Goal: Transaction & Acquisition: Purchase product/service

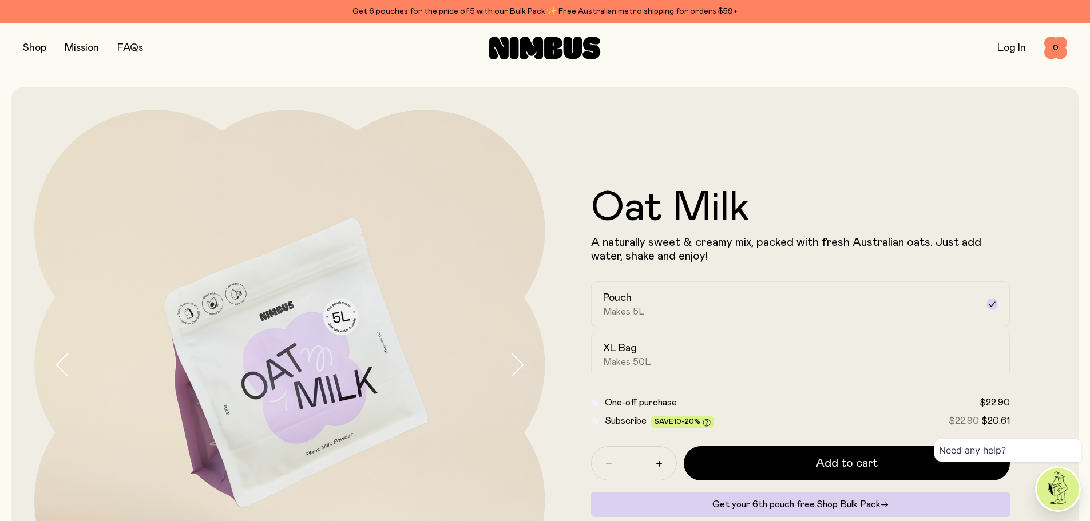
click at [35, 47] on button "button" at bounding box center [34, 48] width 23 height 16
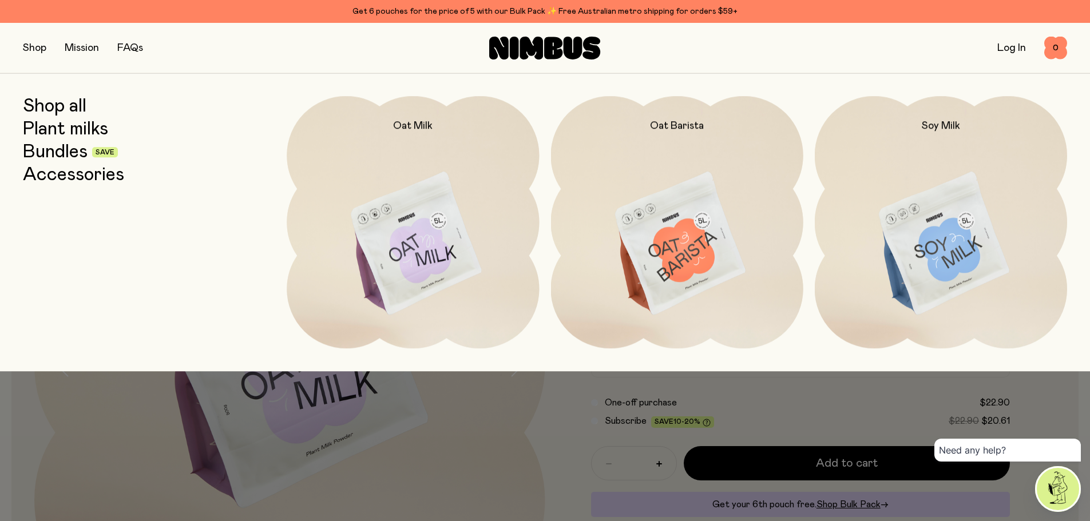
drag, startPoint x: 823, startPoint y: 474, endPoint x: 815, endPoint y: 471, distance: 8.3
click at [823, 474] on div at bounding box center [545, 260] width 1090 height 521
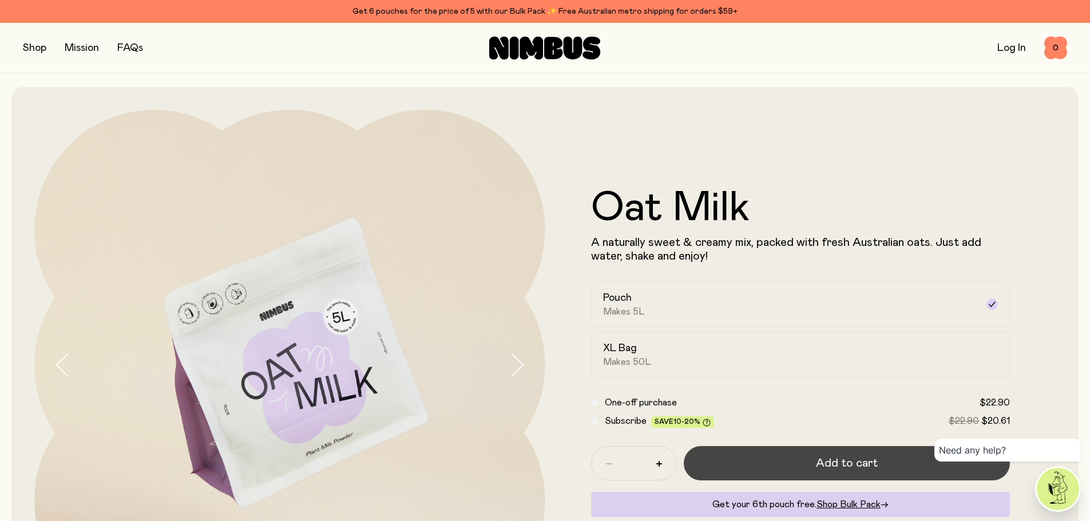
click at [825, 465] on span "Add to cart" at bounding box center [847, 463] width 62 height 16
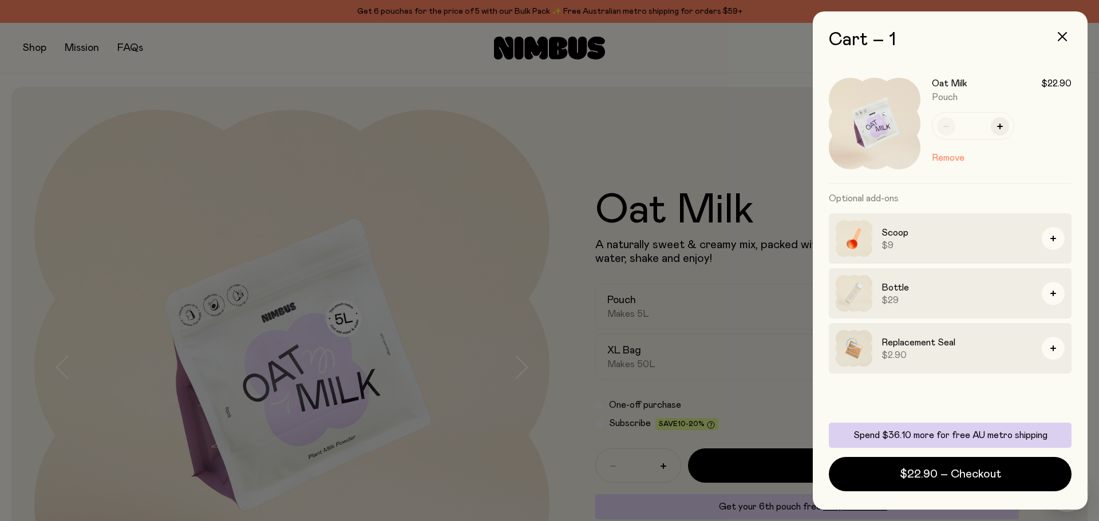
click at [431, 147] on div at bounding box center [549, 260] width 1099 height 521
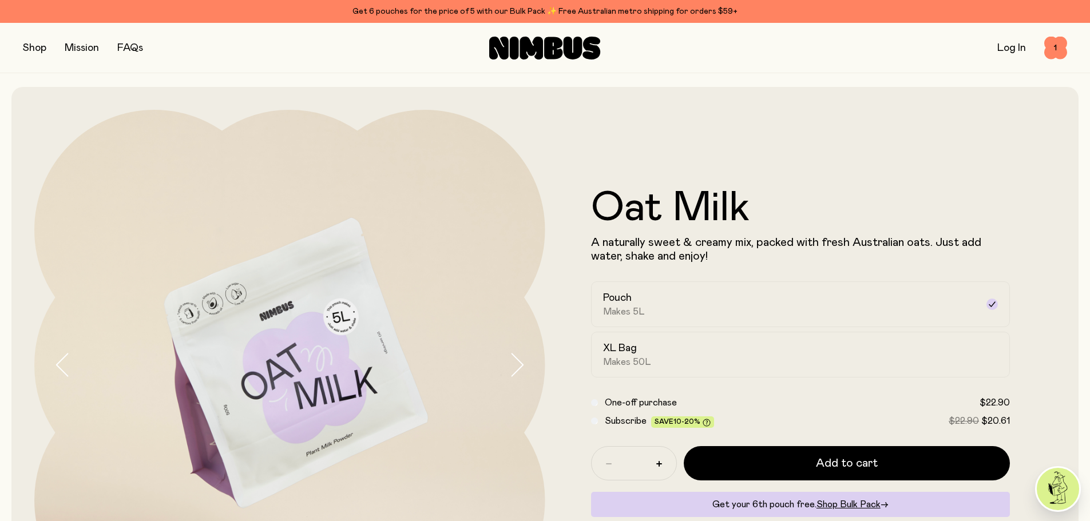
click at [40, 47] on button "button" at bounding box center [34, 48] width 23 height 16
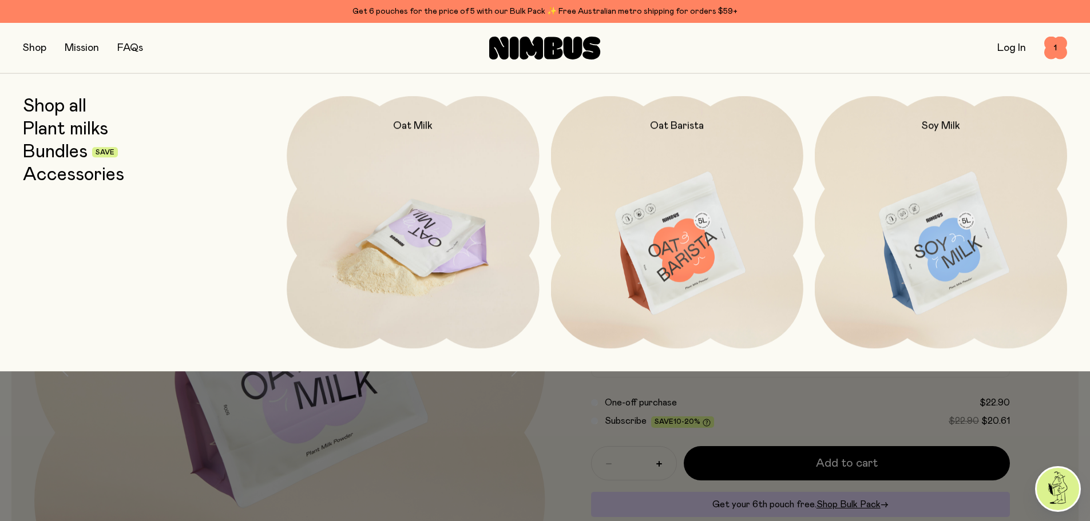
click at [414, 150] on img at bounding box center [413, 244] width 252 height 296
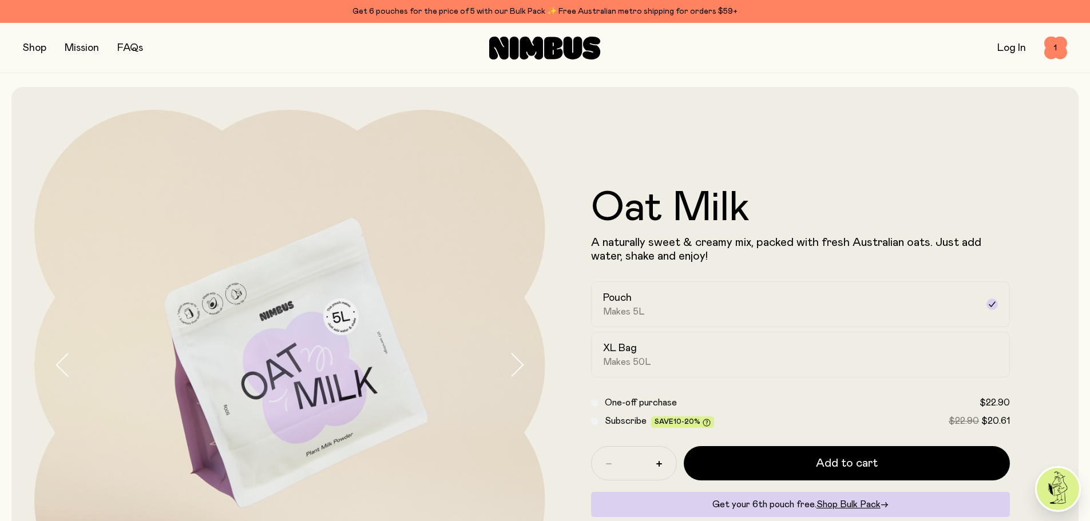
click at [30, 46] on button "button" at bounding box center [34, 48] width 23 height 16
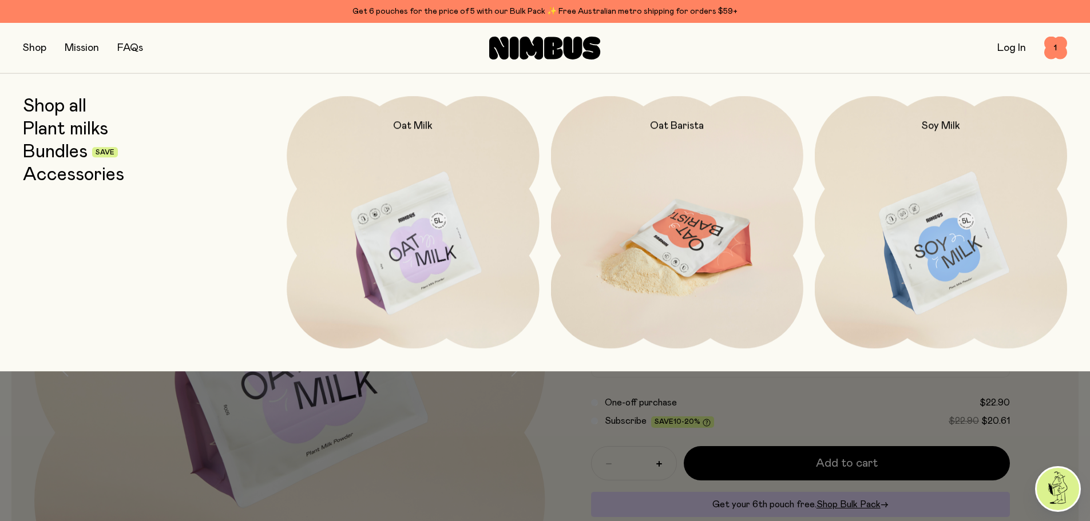
click at [717, 229] on img at bounding box center [677, 244] width 252 height 296
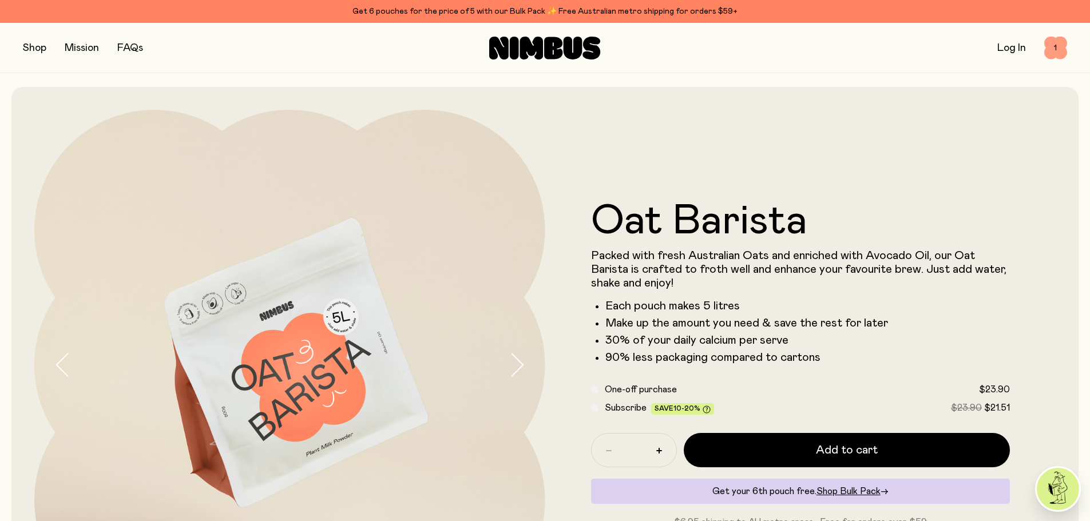
click at [1053, 49] on span "1" at bounding box center [1055, 48] width 23 height 23
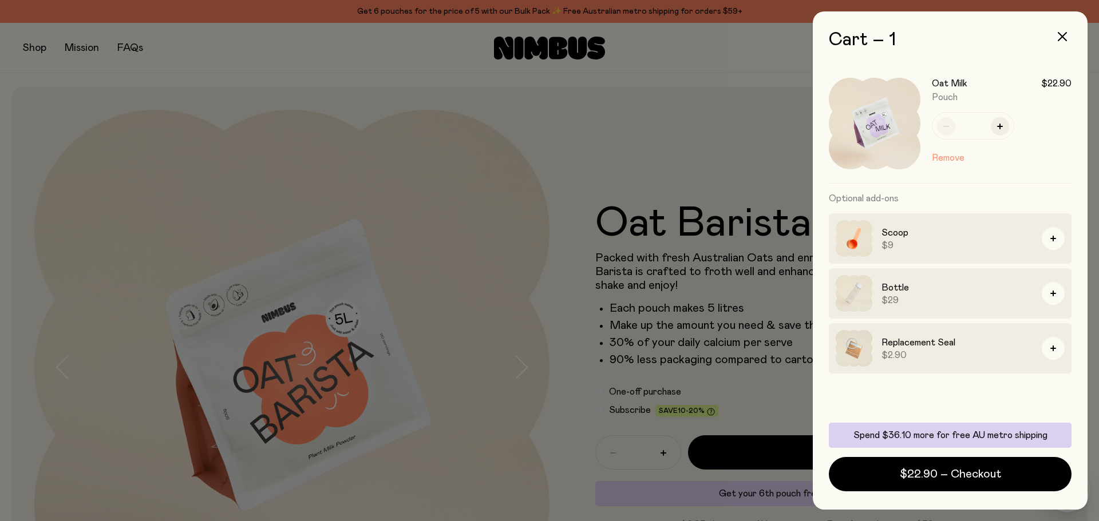
click at [945, 159] on button "Remove" at bounding box center [948, 158] width 33 height 14
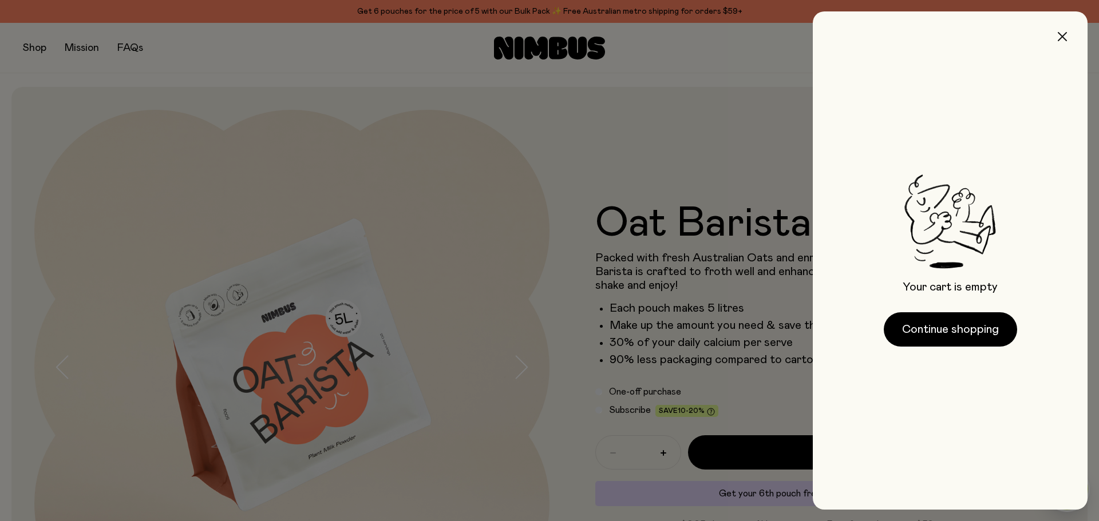
click at [1060, 35] on icon "button" at bounding box center [1061, 36] width 9 height 9
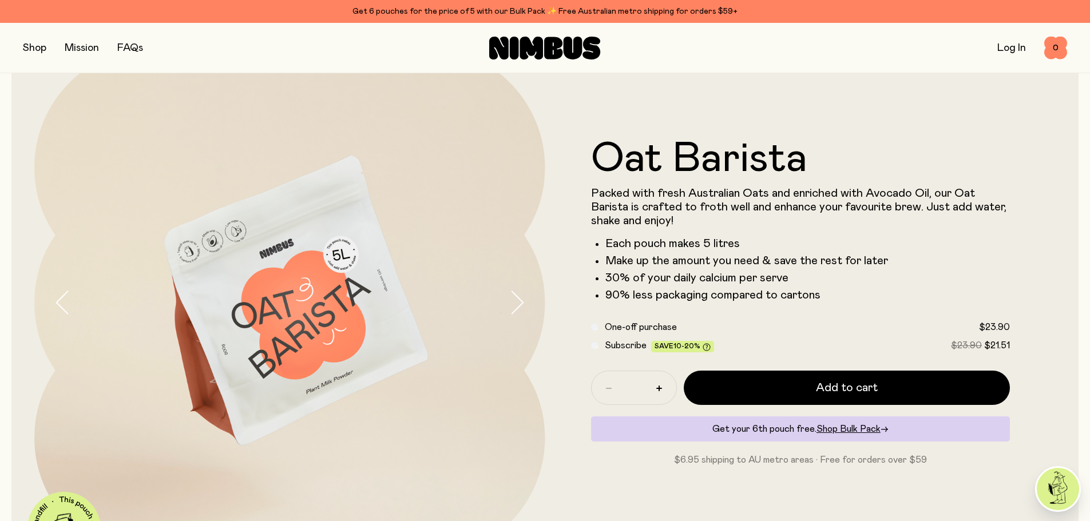
scroll to position [57, 0]
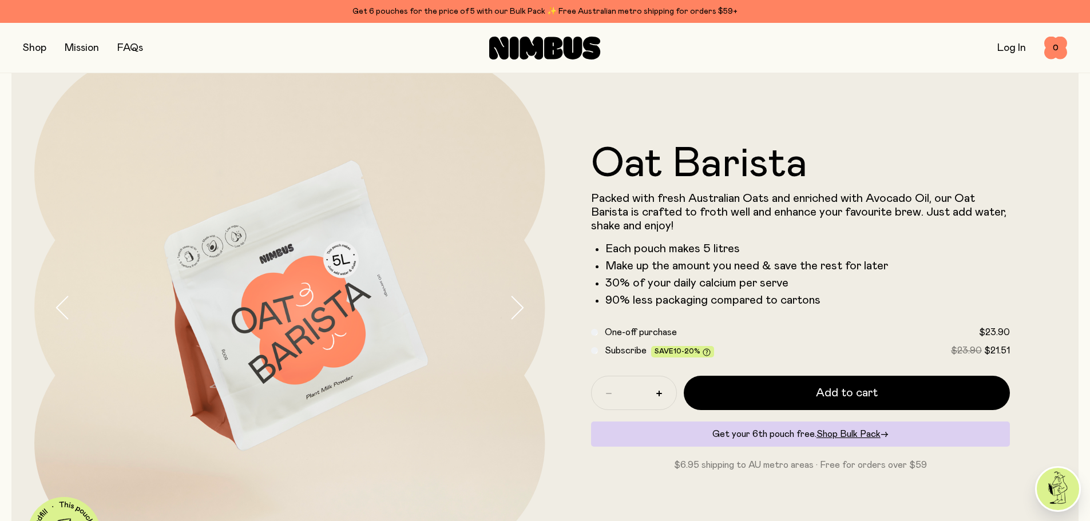
click at [45, 50] on button "button" at bounding box center [34, 48] width 23 height 16
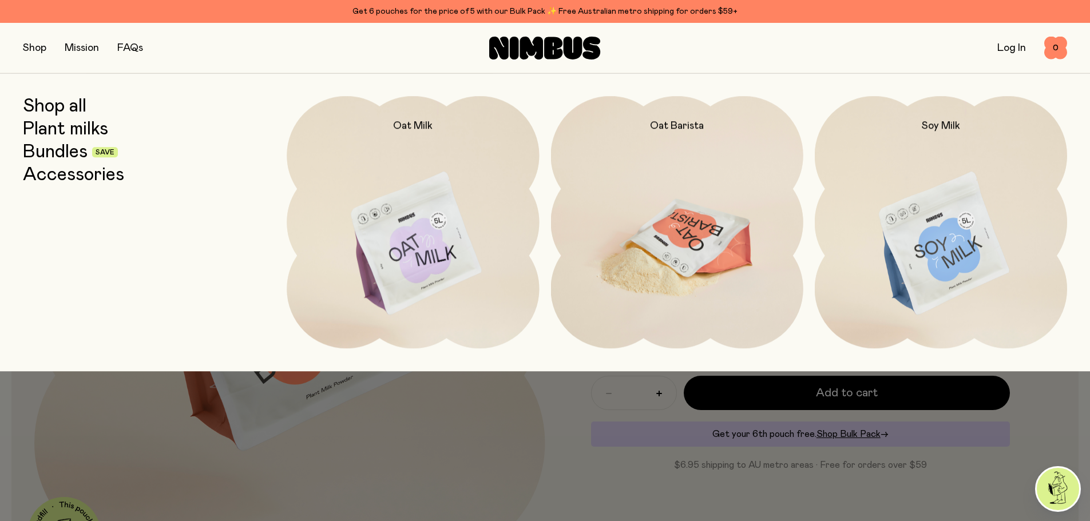
click at [672, 222] on img at bounding box center [677, 244] width 252 height 296
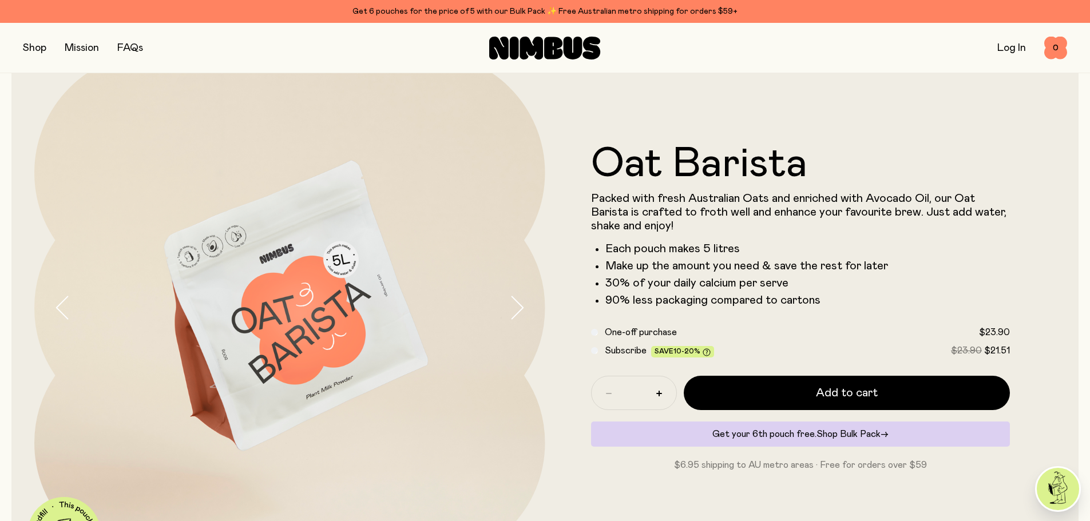
click at [829, 433] on span "Shop Bulk Pack" at bounding box center [849, 434] width 64 height 9
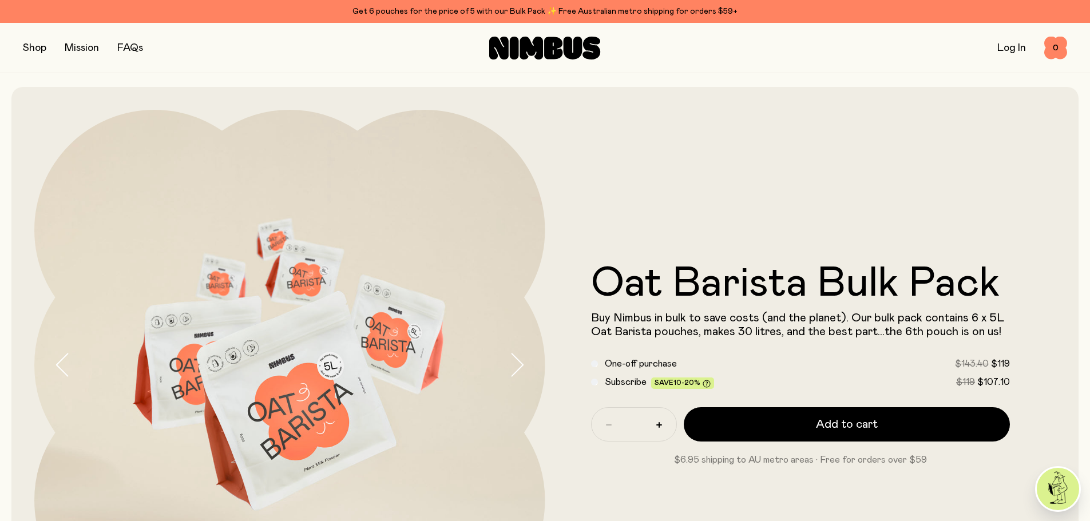
scroll to position [57, 0]
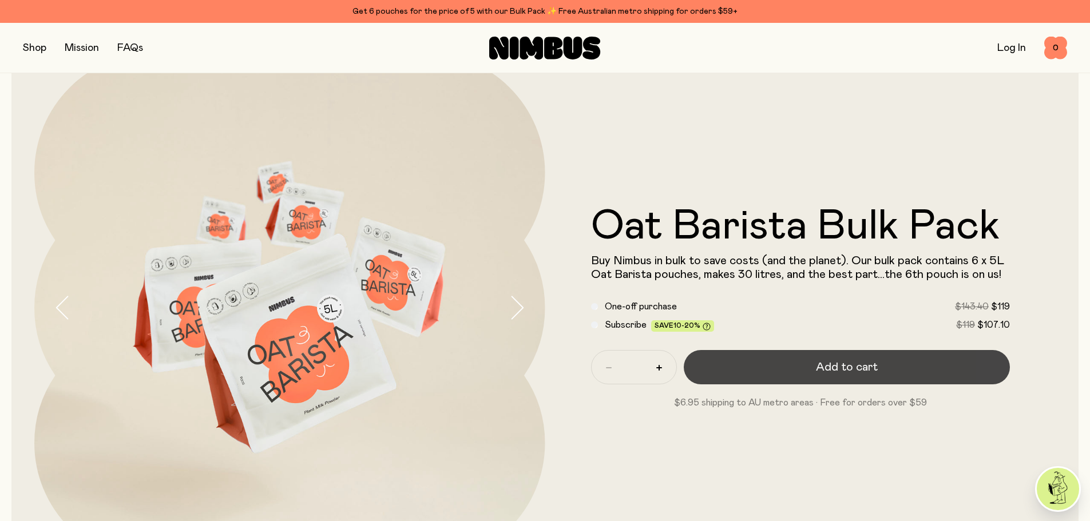
click at [830, 376] on button "Add to cart" at bounding box center [847, 367] width 327 height 34
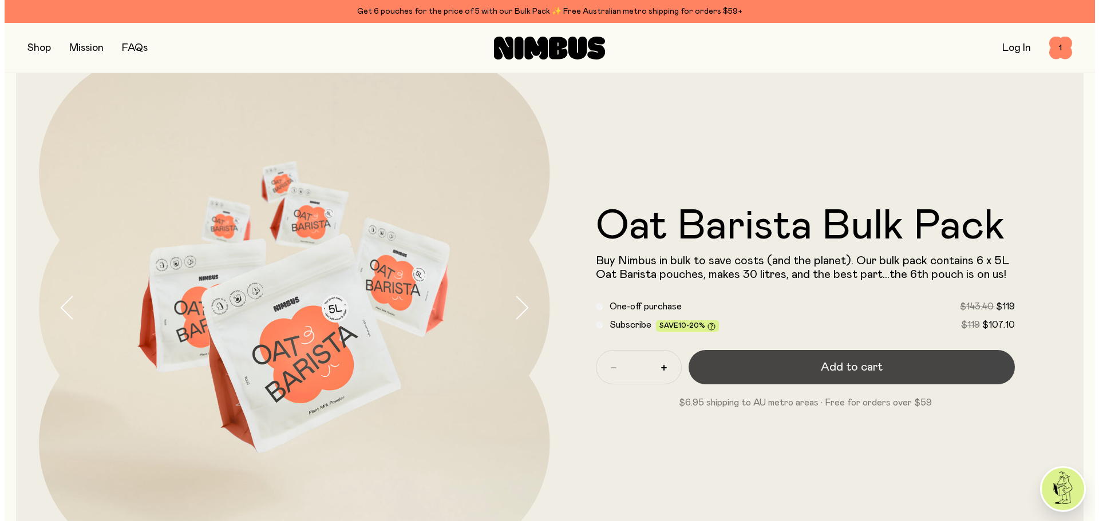
scroll to position [0, 0]
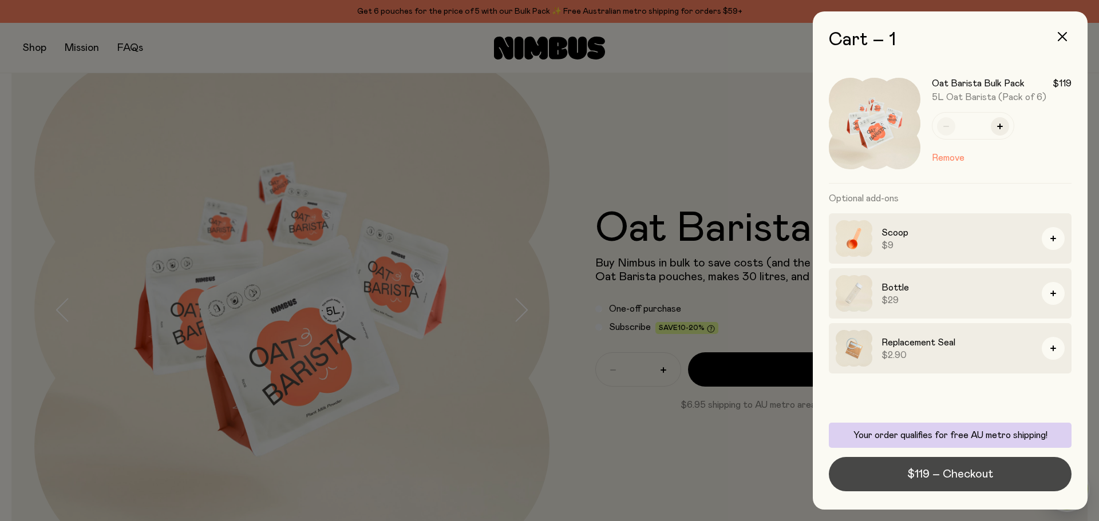
click at [922, 479] on span "$119 – Checkout" at bounding box center [950, 474] width 86 height 16
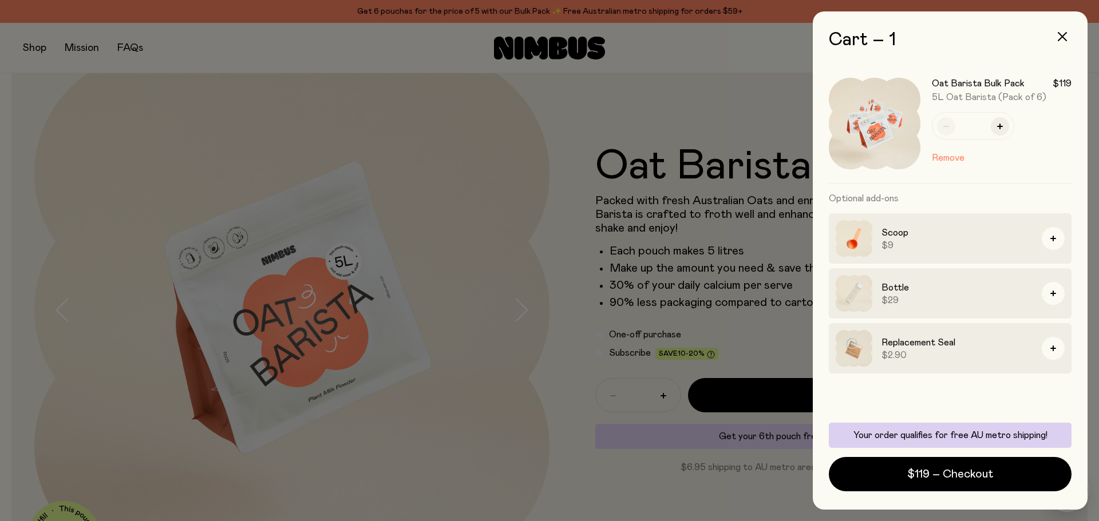
click at [479, 286] on div at bounding box center [549, 260] width 1099 height 521
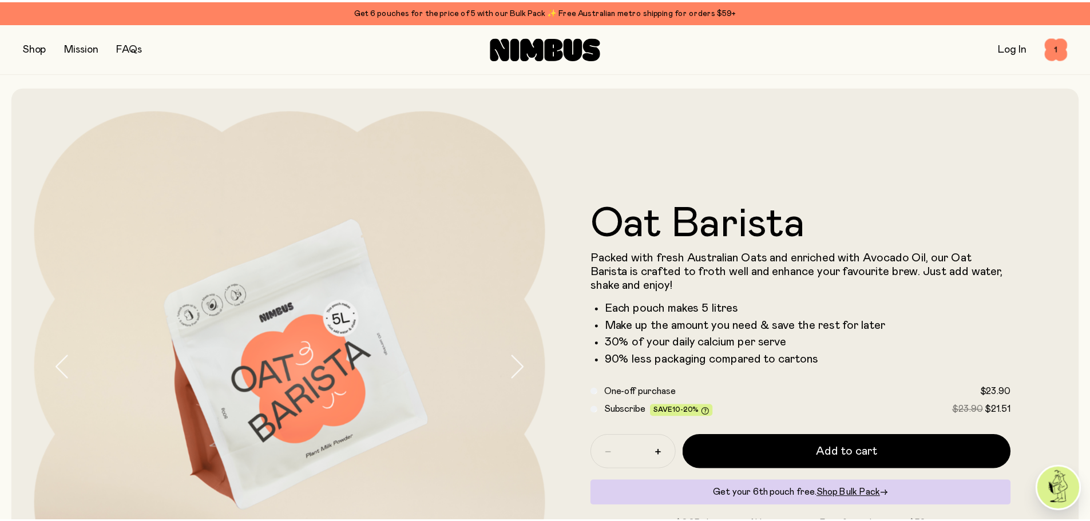
scroll to position [57, 0]
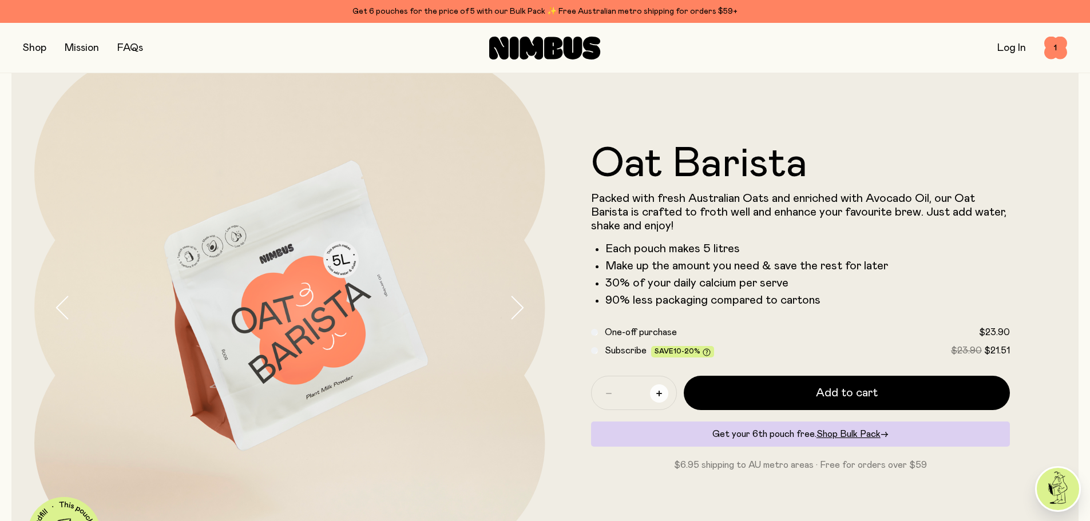
click at [663, 394] on button "button" at bounding box center [659, 394] width 18 height 18
click at [612, 396] on button "button" at bounding box center [609, 394] width 18 height 18
click at [661, 397] on icon "button" at bounding box center [659, 394] width 6 height 6
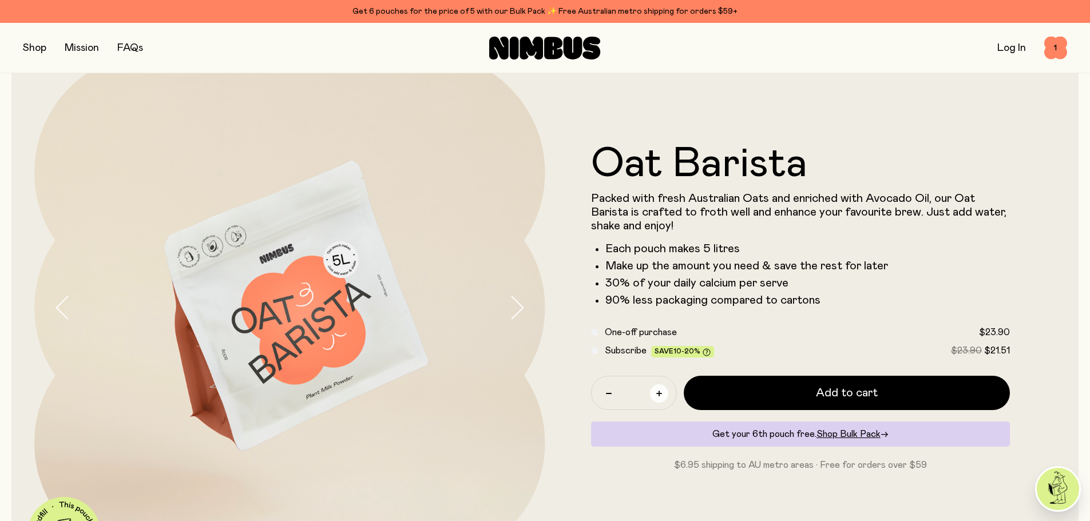
type input "*"
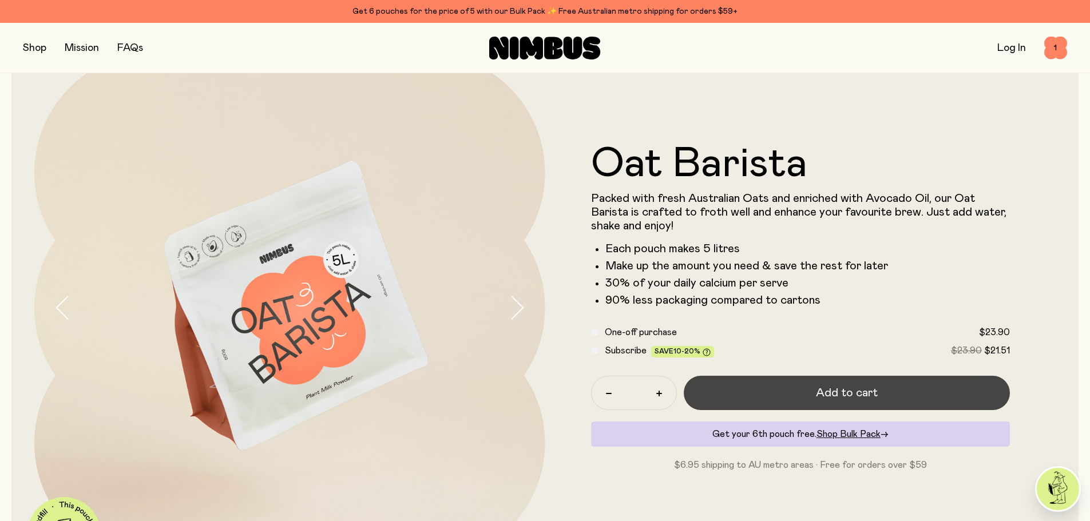
click at [778, 403] on button "Add to cart" at bounding box center [847, 393] width 327 height 34
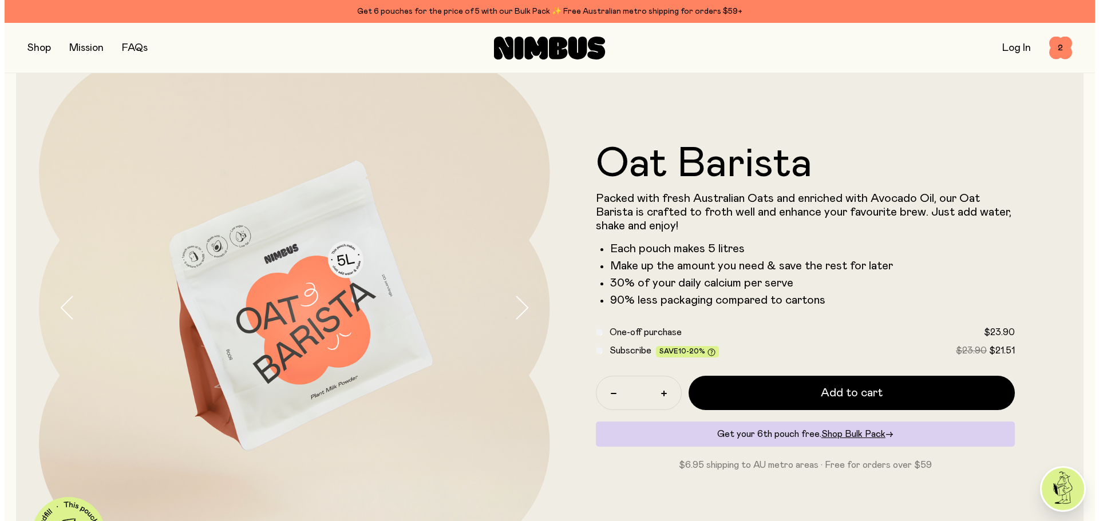
scroll to position [0, 0]
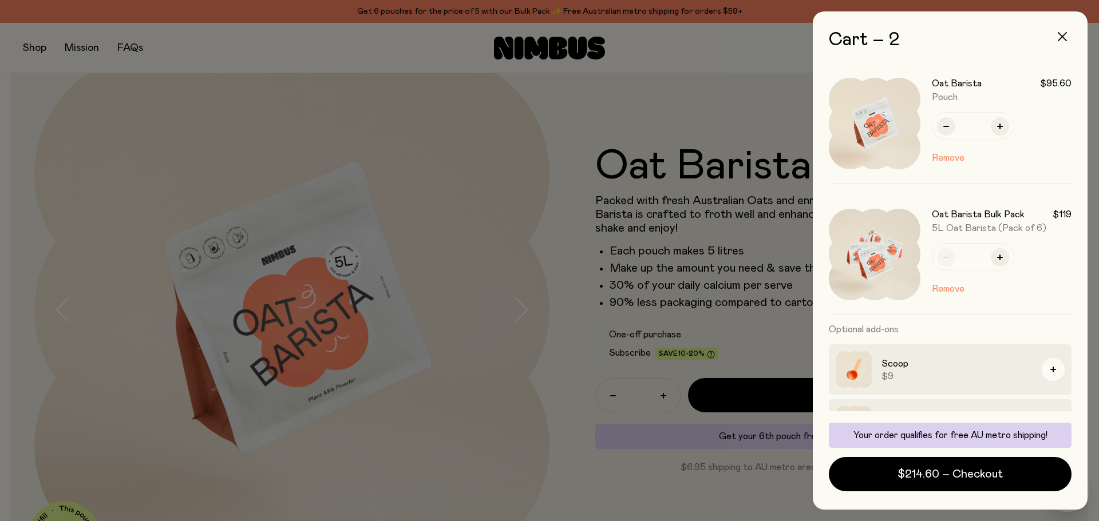
click at [1064, 31] on button "button" at bounding box center [1061, 36] width 27 height 27
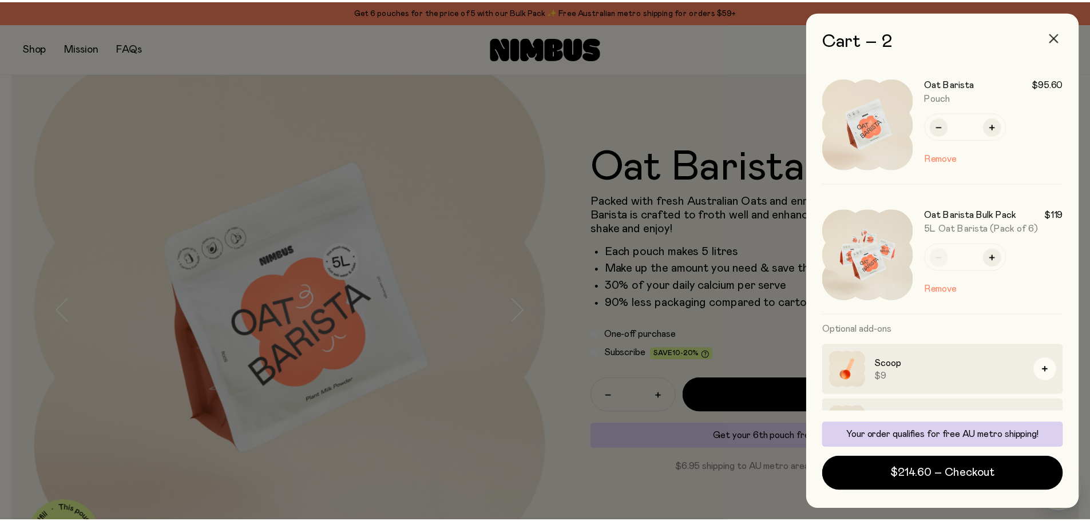
scroll to position [57, 0]
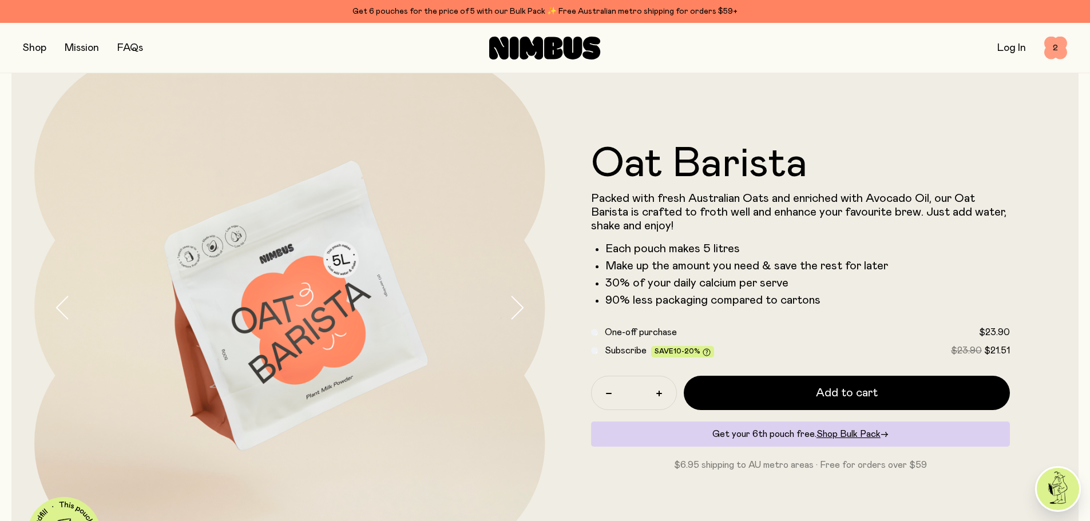
click at [1052, 44] on span "2" at bounding box center [1055, 48] width 23 height 23
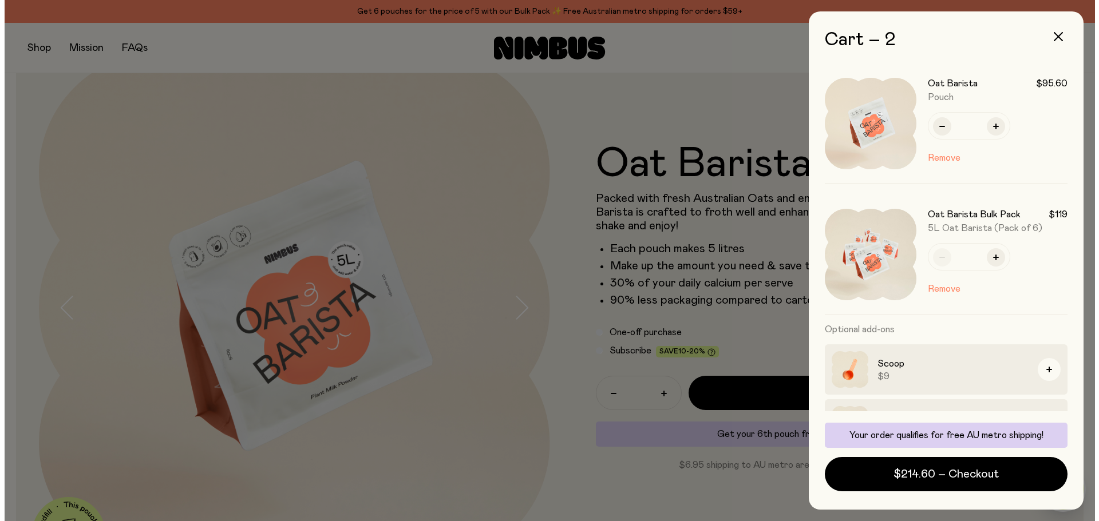
scroll to position [0, 0]
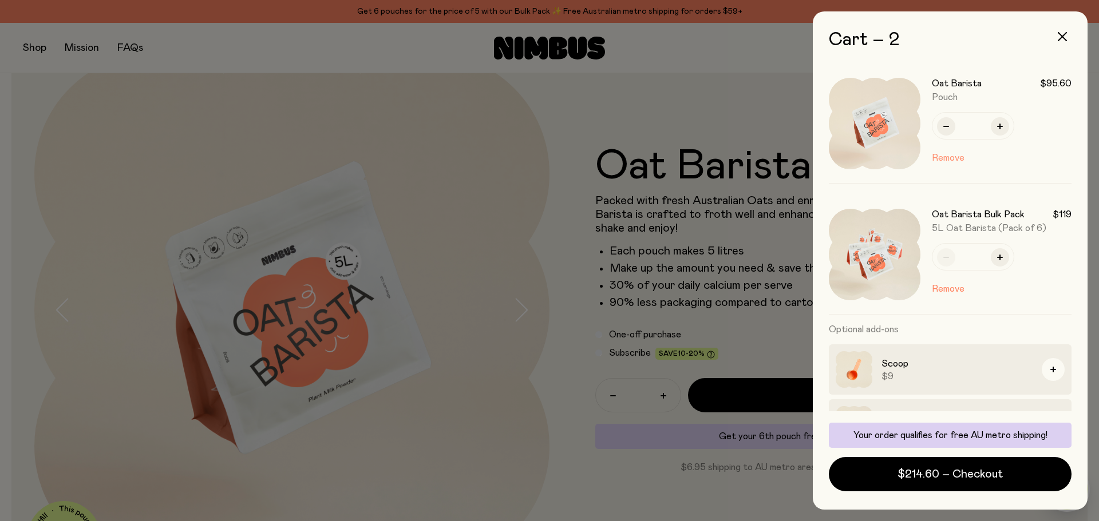
click at [944, 157] on button "Remove" at bounding box center [948, 158] width 33 height 14
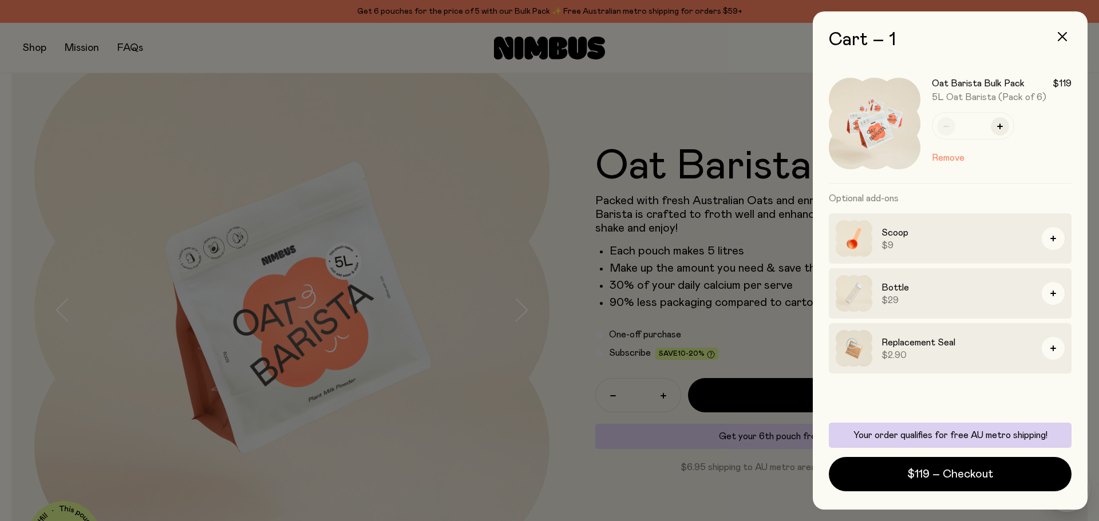
click at [710, 338] on div at bounding box center [549, 260] width 1099 height 521
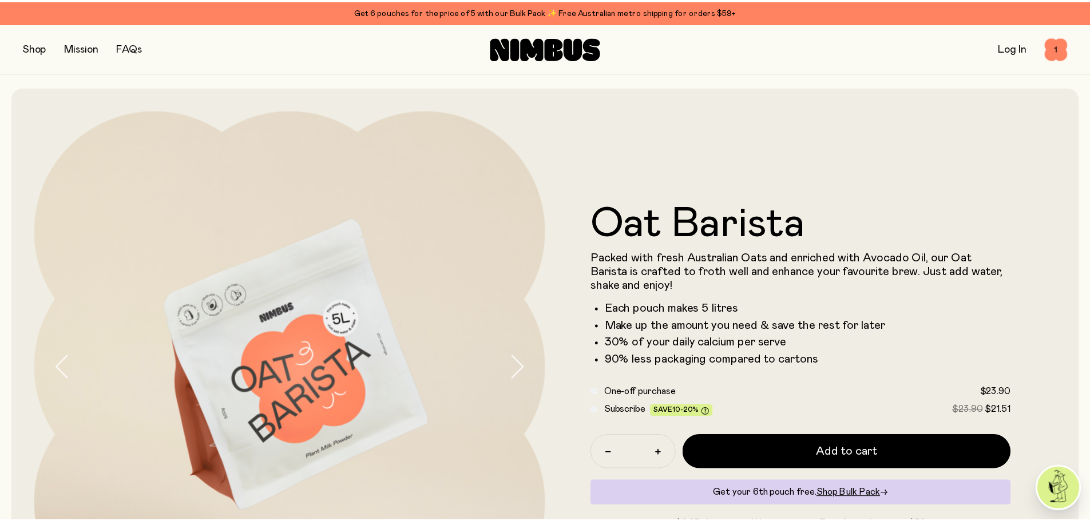
scroll to position [57, 0]
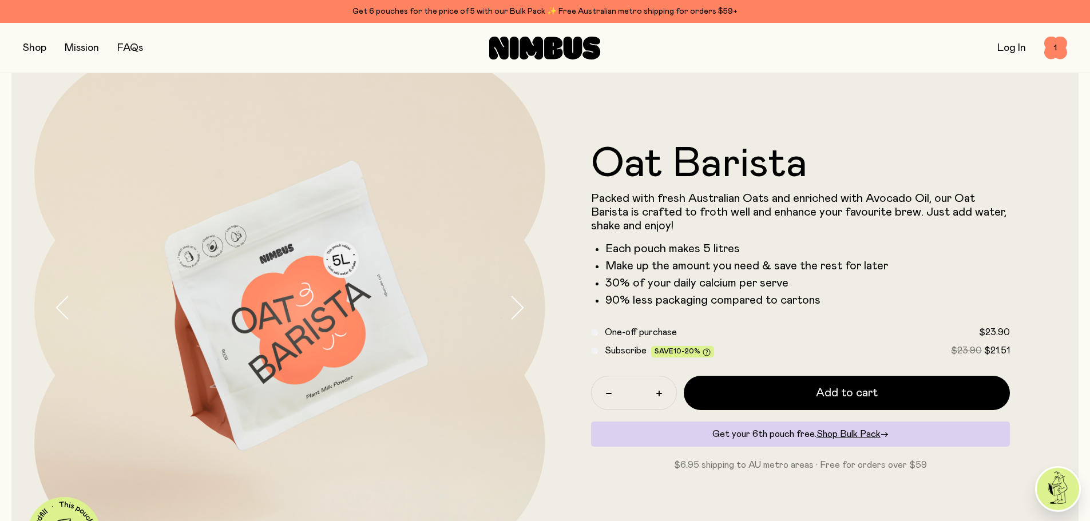
click at [712, 335] on div at bounding box center [545, 260] width 1090 height 521
click at [45, 45] on button "button" at bounding box center [34, 48] width 23 height 16
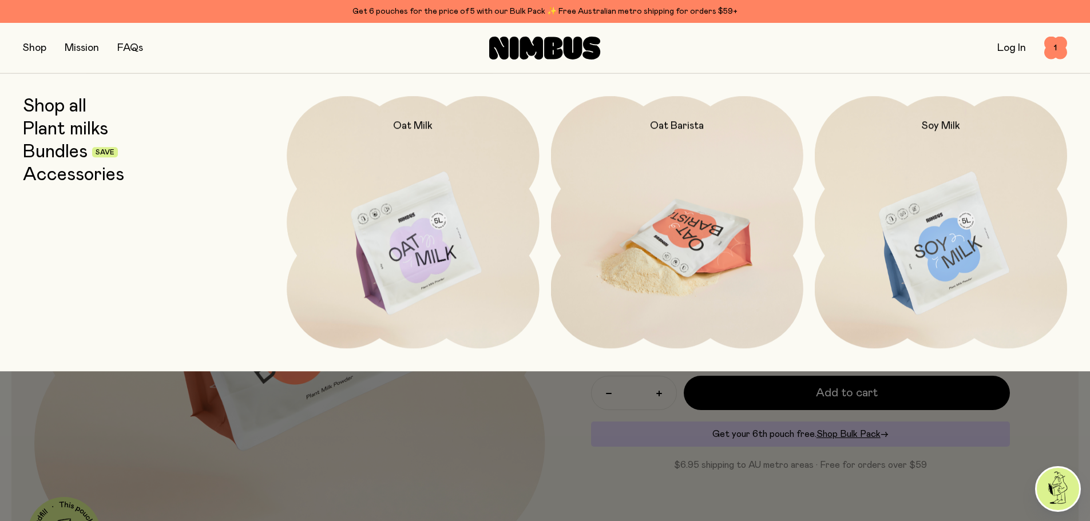
click at [691, 228] on img at bounding box center [677, 244] width 252 height 296
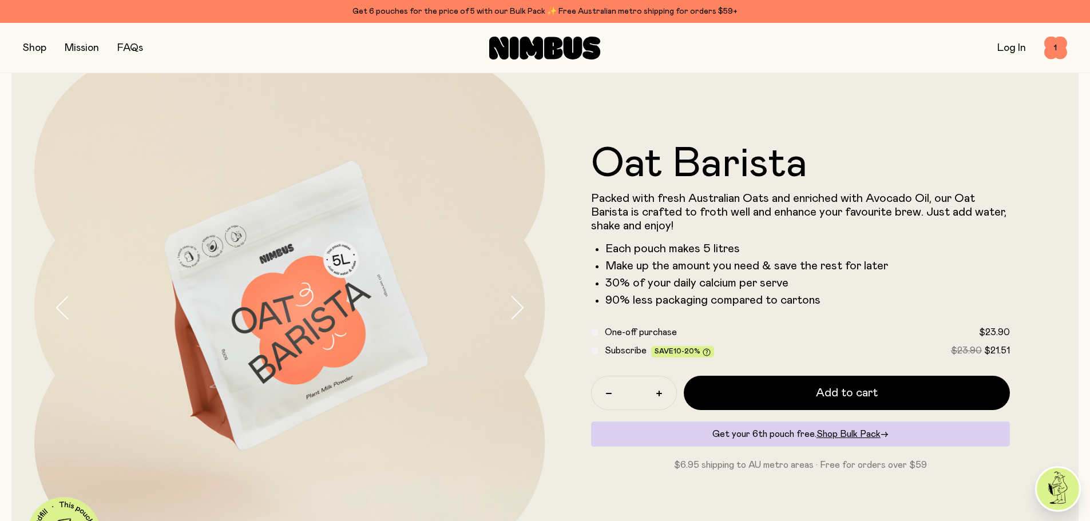
click at [34, 49] on button "button" at bounding box center [34, 48] width 23 height 16
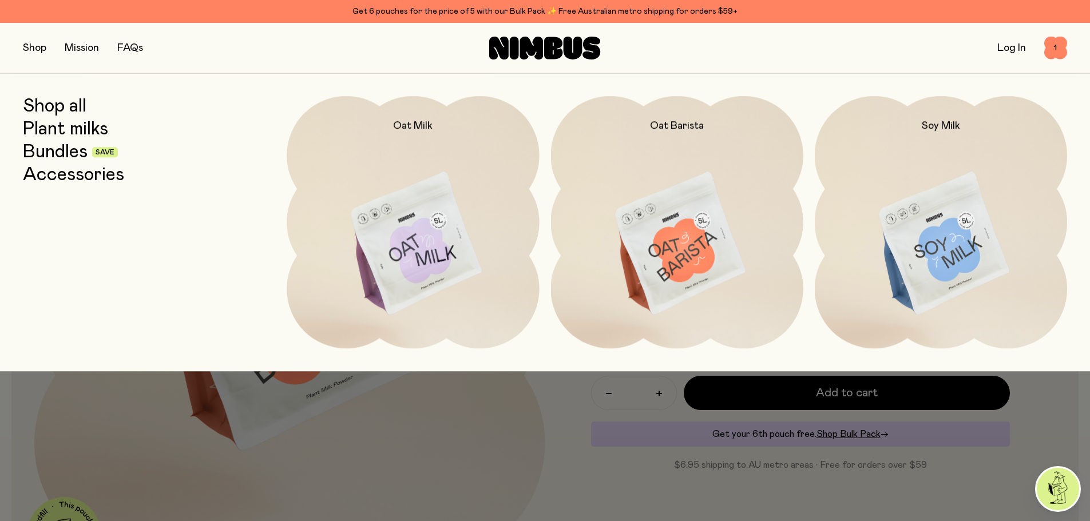
click at [51, 149] on link "Bundles" at bounding box center [55, 152] width 65 height 21
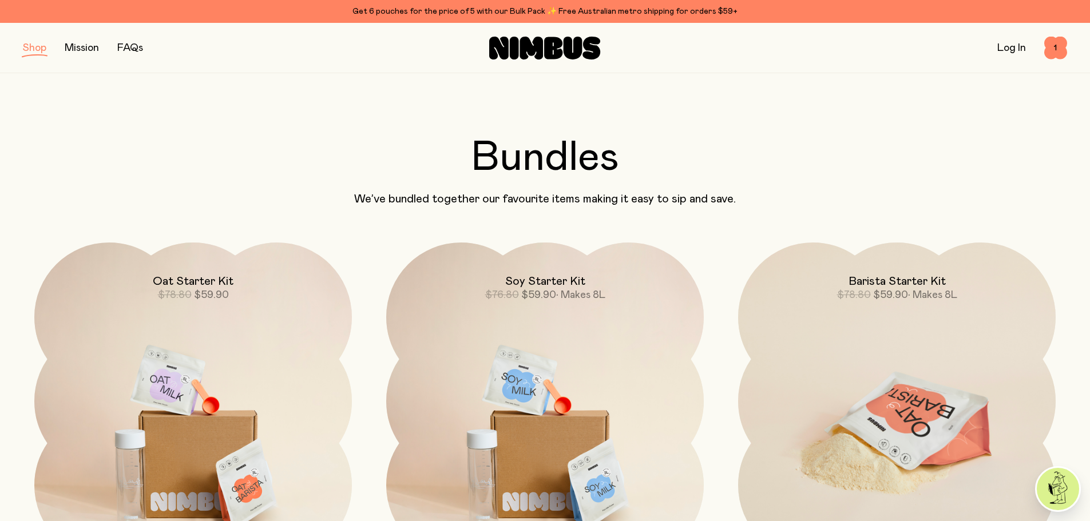
click at [918, 292] on span "• Makes 8L" at bounding box center [932, 295] width 49 height 10
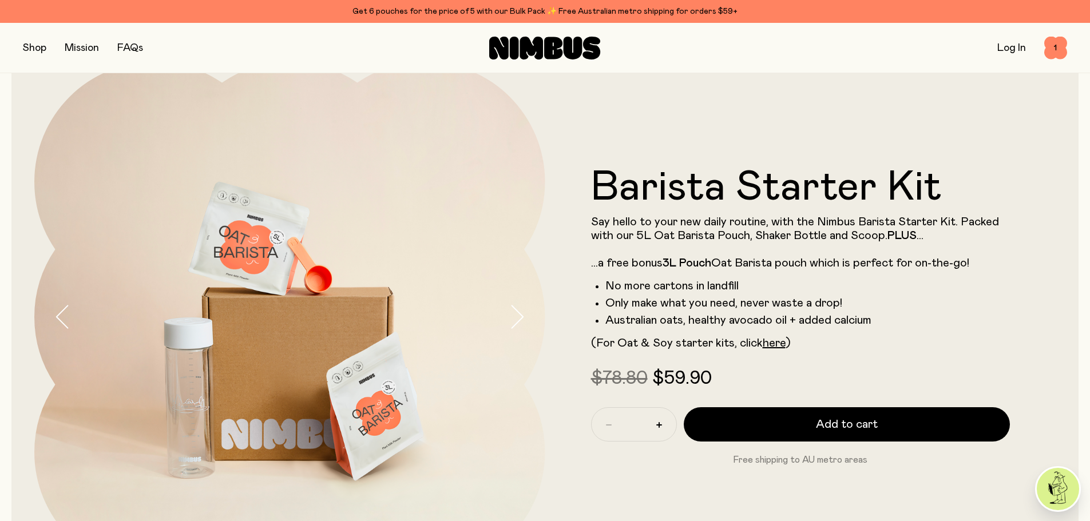
scroll to position [114, 0]
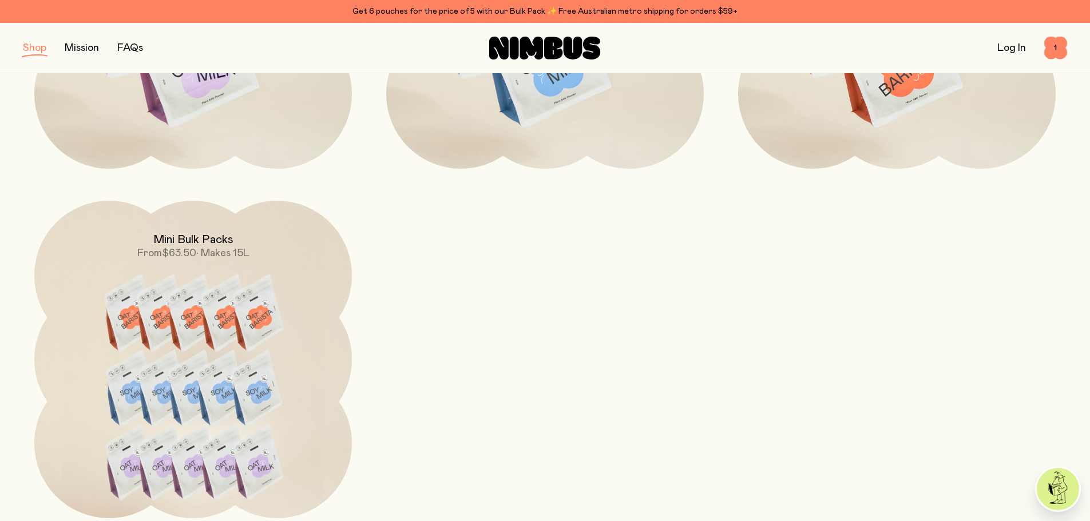
scroll to position [744, 0]
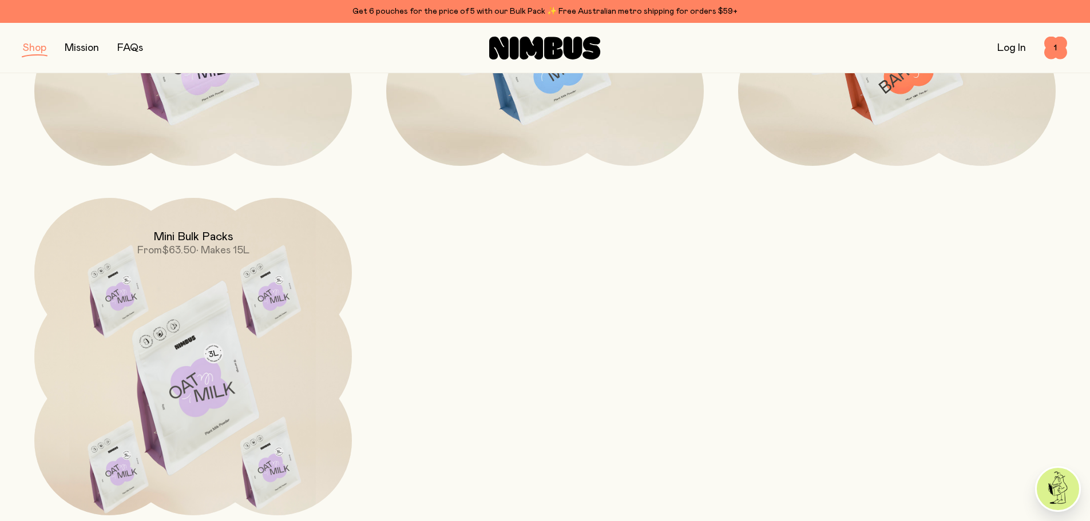
click at [175, 246] on span "$63.50" at bounding box center [179, 250] width 34 height 10
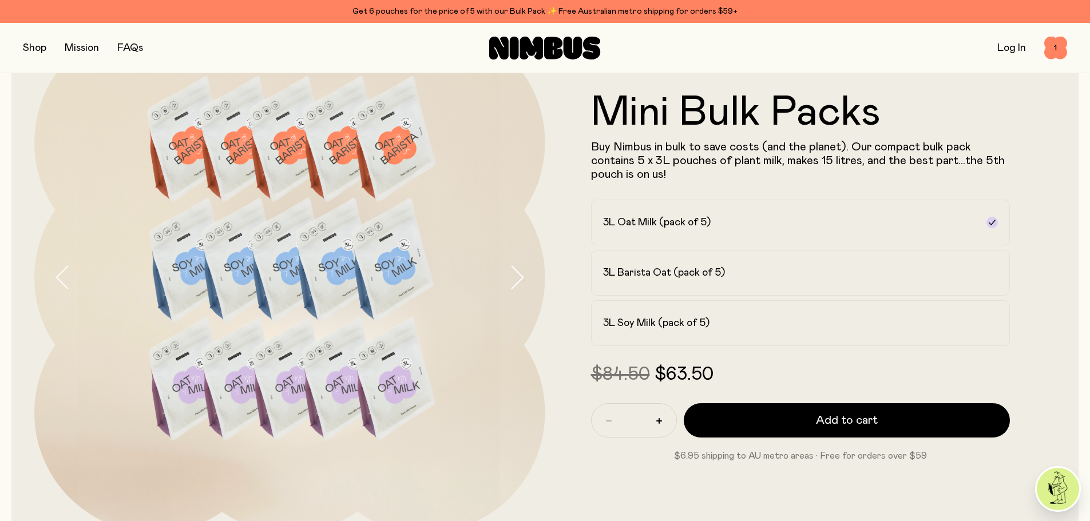
scroll to position [114, 0]
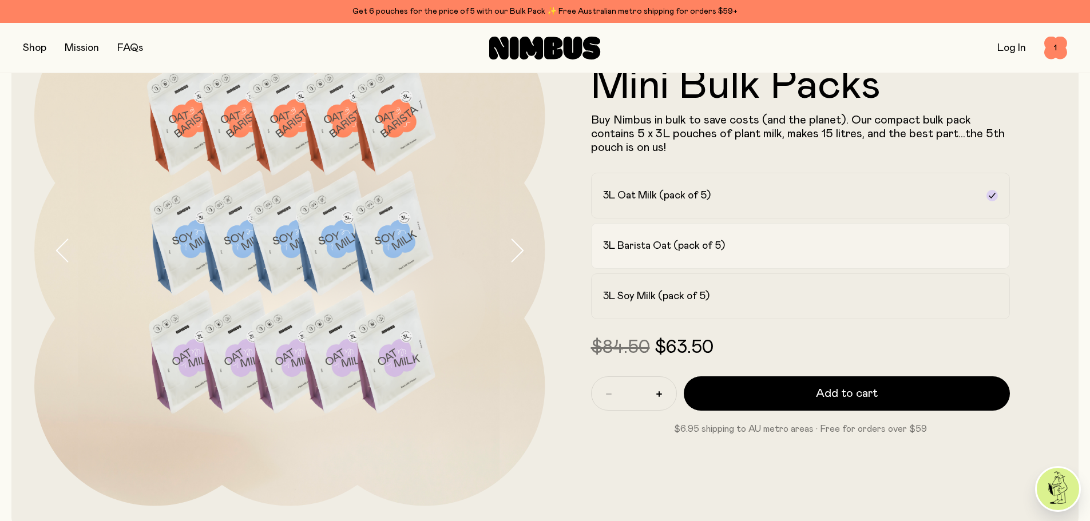
click at [672, 246] on h2 "3L Barista Oat (pack of 5)" at bounding box center [664, 246] width 122 height 14
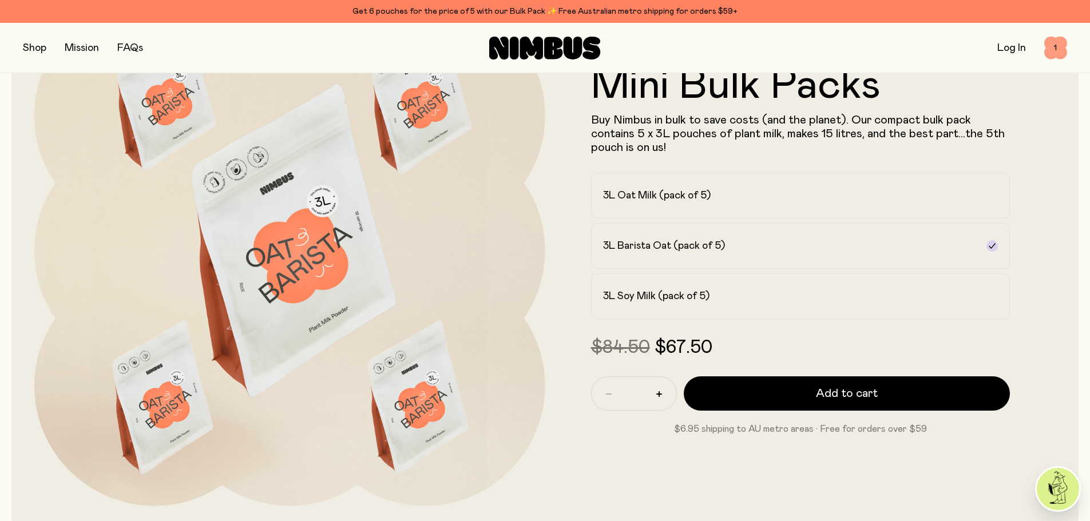
click at [1053, 50] on span "1" at bounding box center [1055, 48] width 23 height 23
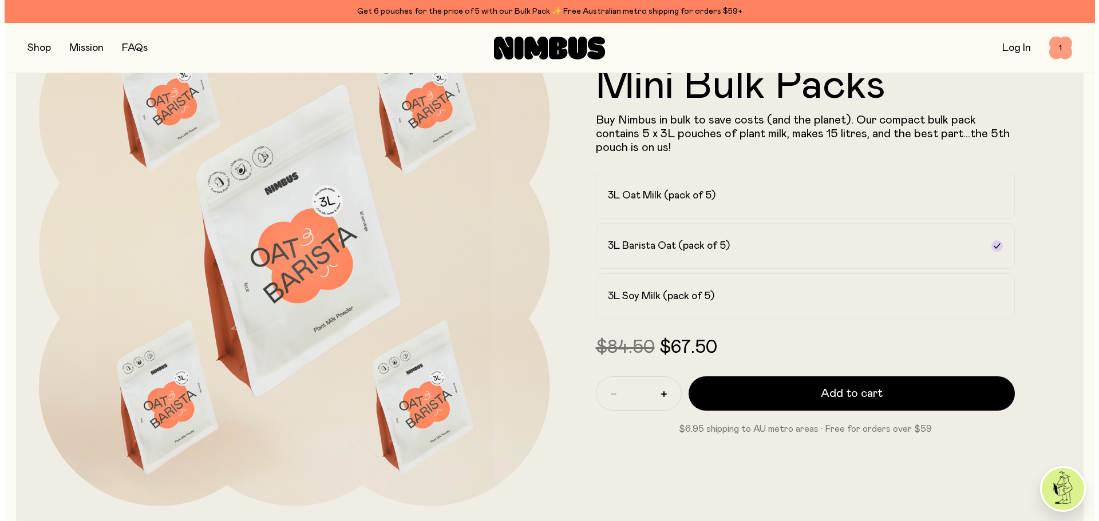
scroll to position [0, 0]
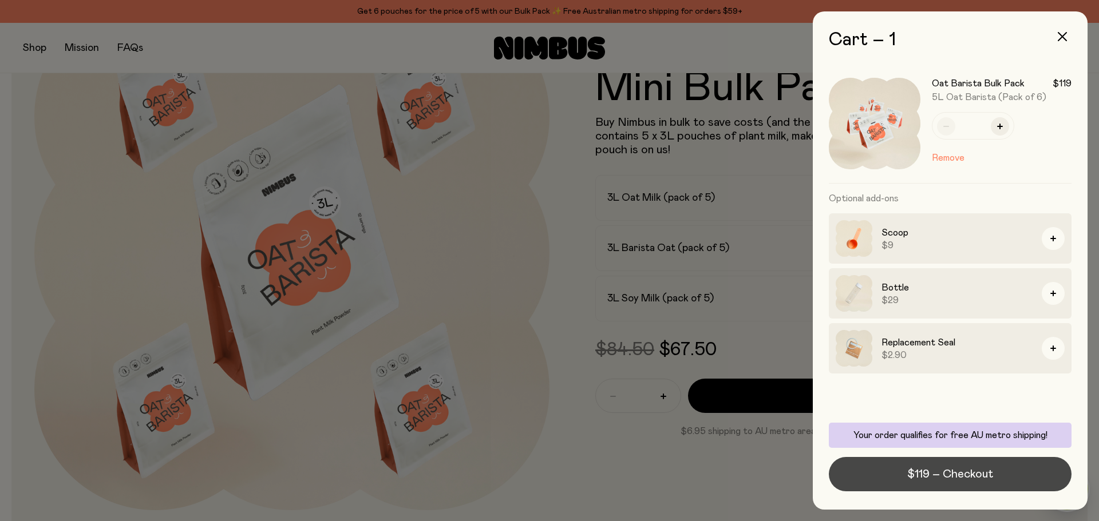
click at [932, 479] on span "$119 – Checkout" at bounding box center [950, 474] width 86 height 16
